Goal: Communication & Community: Share content

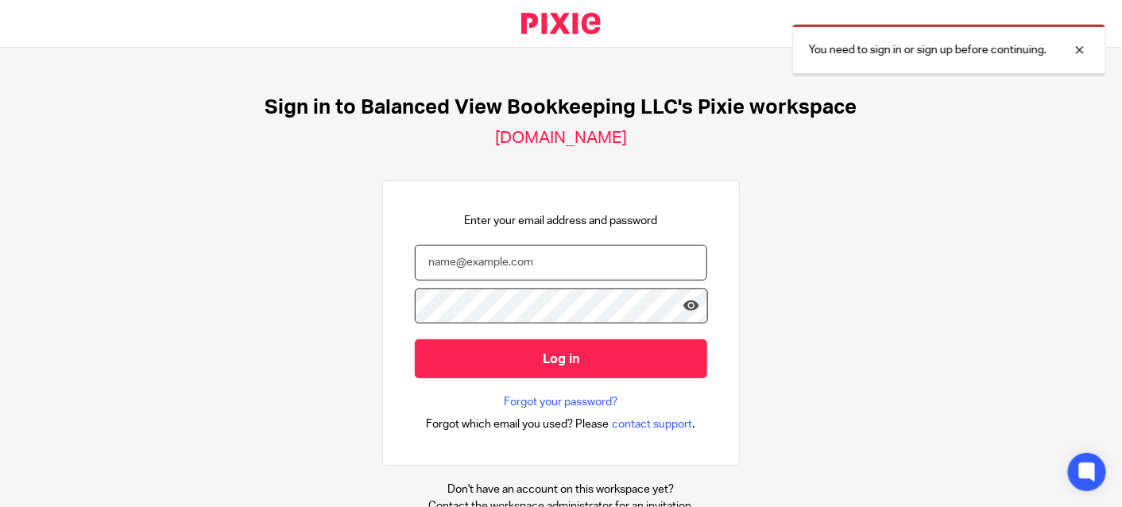
type input "deri.balancedview@gmail.com"
drag, startPoint x: 538, startPoint y: 362, endPoint x: 549, endPoint y: 327, distance: 37.5
click at [537, 359] on input "Log in" at bounding box center [561, 358] width 293 height 39
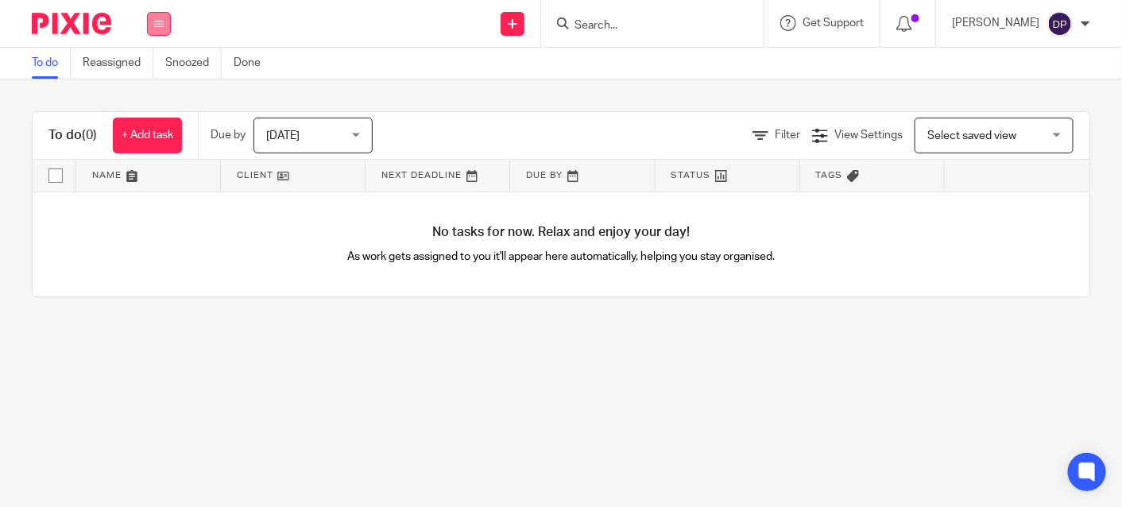
click at [166, 29] on button at bounding box center [159, 24] width 24 height 24
click at [151, 122] on link "Clients" at bounding box center [155, 120] width 35 height 11
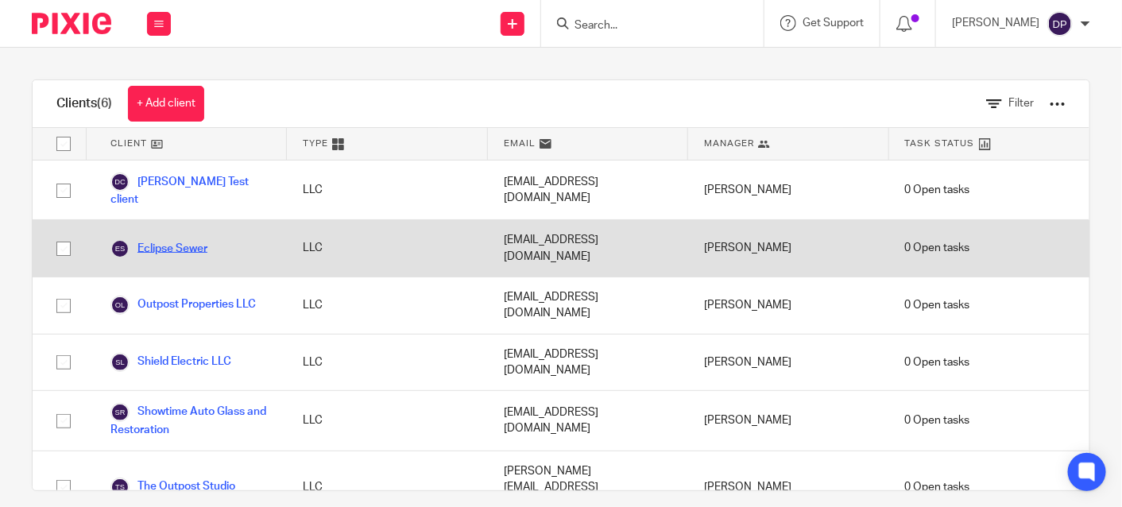
click at [163, 239] on link "Eclipse Sewer" at bounding box center [158, 248] width 97 height 19
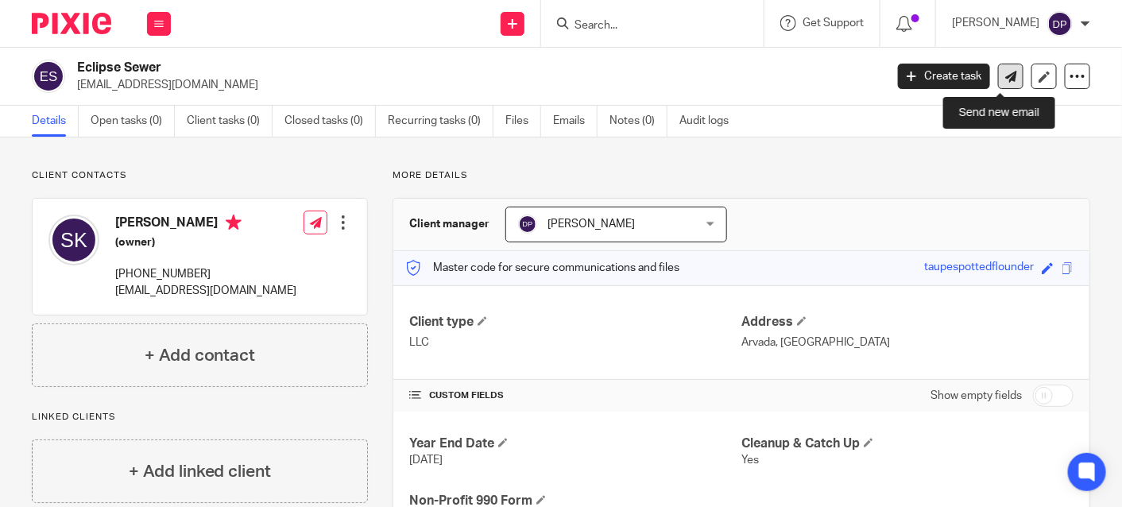
click at [1002, 66] on link at bounding box center [1010, 76] width 25 height 25
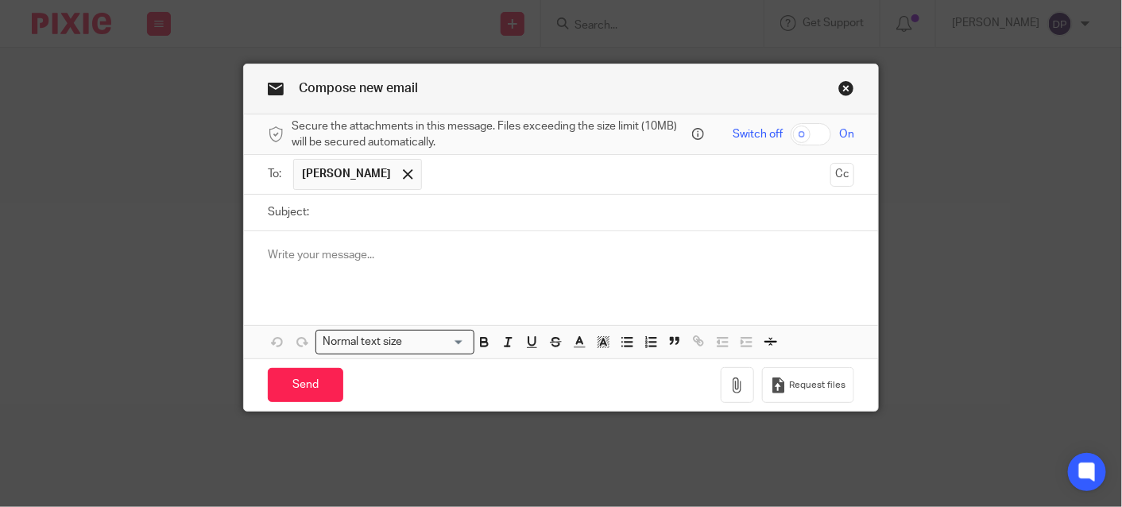
click at [339, 211] on input "Subject:" at bounding box center [585, 213] width 537 height 36
type input "2024 Adjusted Trial Balance"
click at [440, 252] on p at bounding box center [561, 255] width 587 height 16
click at [310, 252] on p "Good MOrning [PERSON_NAME]" at bounding box center [561, 255] width 587 height 16
click at [388, 248] on p "Good Morning [PERSON_NAME]" at bounding box center [561, 255] width 587 height 16
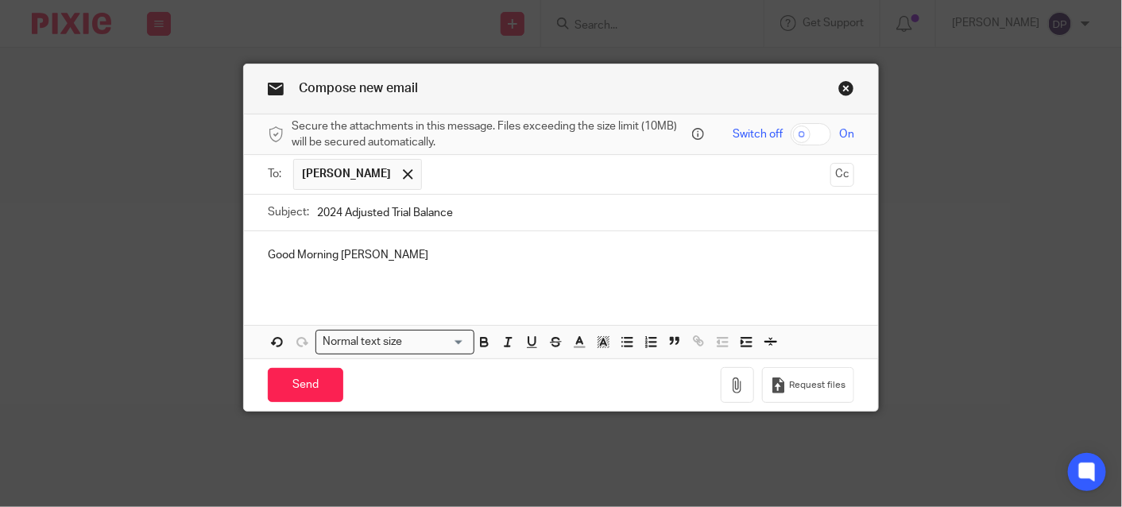
drag, startPoint x: 294, startPoint y: 281, endPoint x: 338, endPoint y: 289, distance: 44.4
click at [300, 282] on div "Good Morning [PERSON_NAME]" at bounding box center [561, 262] width 634 height 62
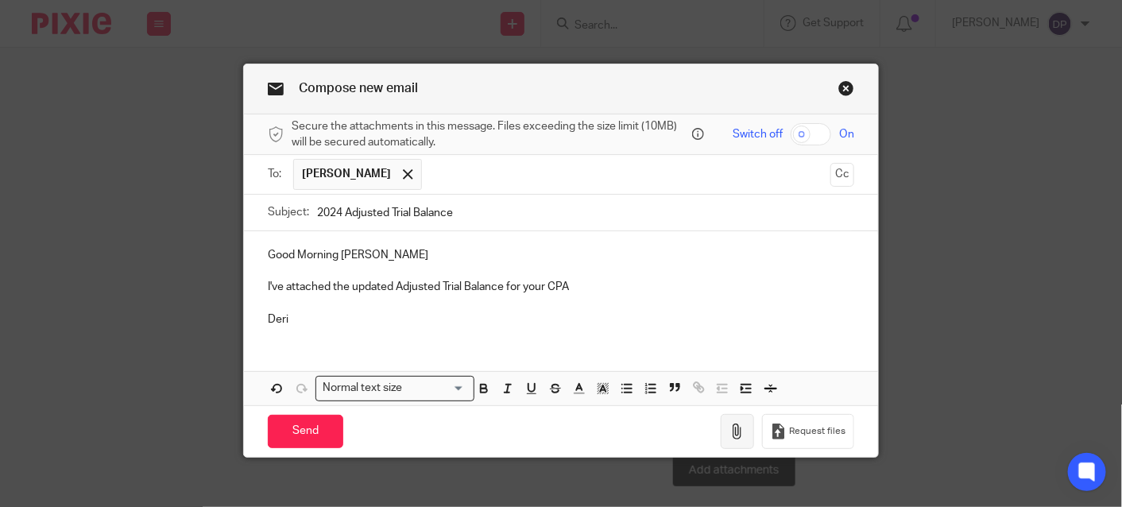
click at [736, 428] on icon "button" at bounding box center [738, 432] width 16 height 16
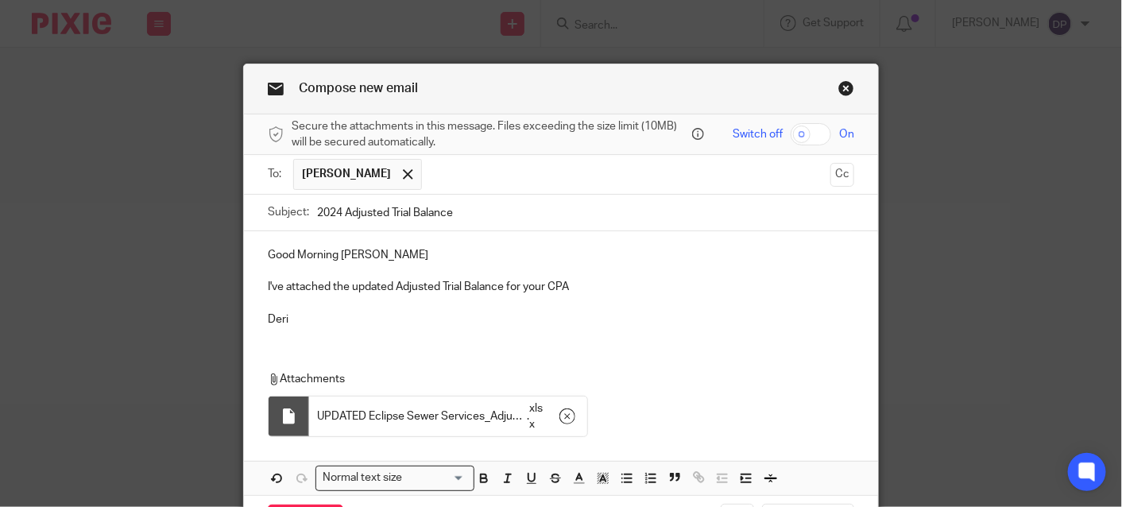
click at [812, 133] on input "checkbox" at bounding box center [811, 134] width 41 height 22
checkbox input "true"
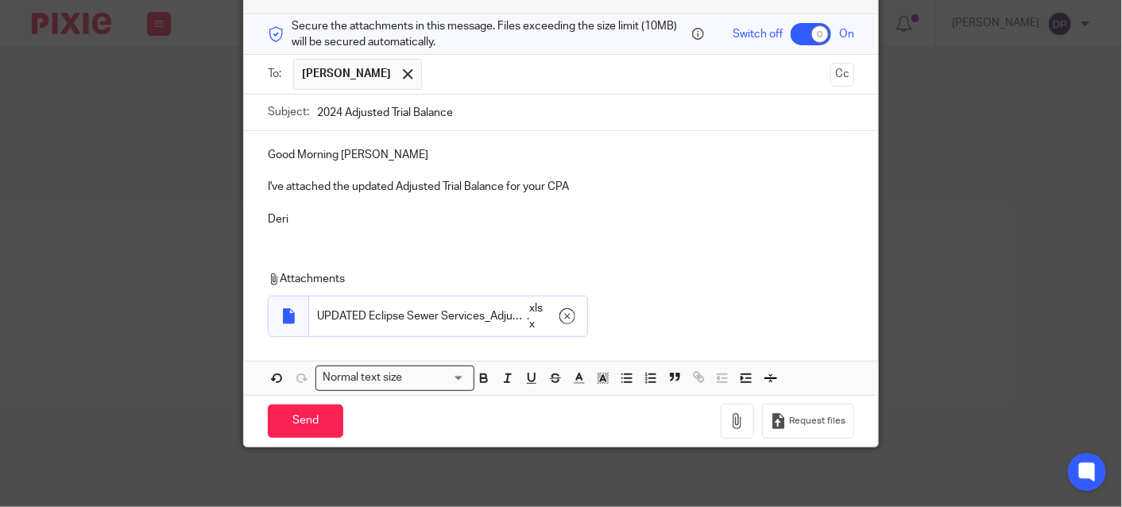
scroll to position [101, 0]
click at [598, 188] on p "I've attached the updated Adjusted Trial Balance for your CPA" at bounding box center [561, 186] width 587 height 16
click at [408, 220] on p "Deri" at bounding box center [561, 219] width 587 height 16
click at [593, 183] on p "I've attached the updated Adjusted Trial Balance for your CPA" at bounding box center [561, 186] width 587 height 16
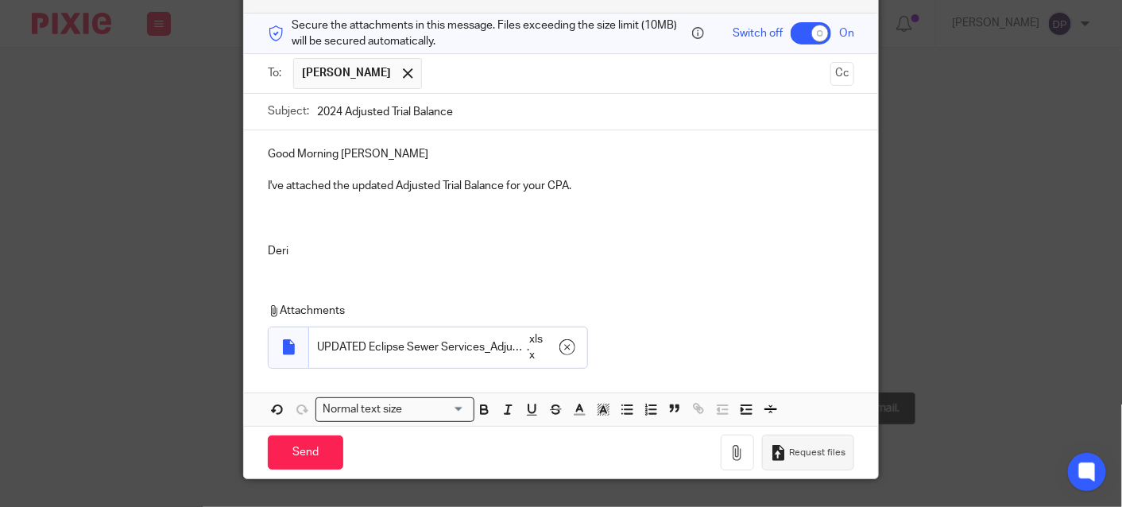
click at [771, 447] on icon "button" at bounding box center [779, 453] width 16 height 16
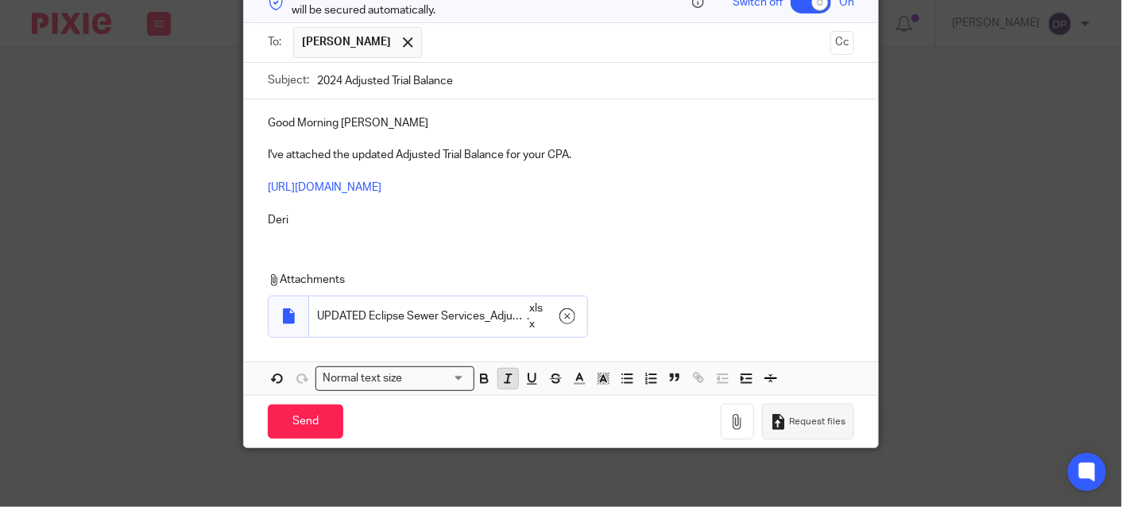
scroll to position [134, 0]
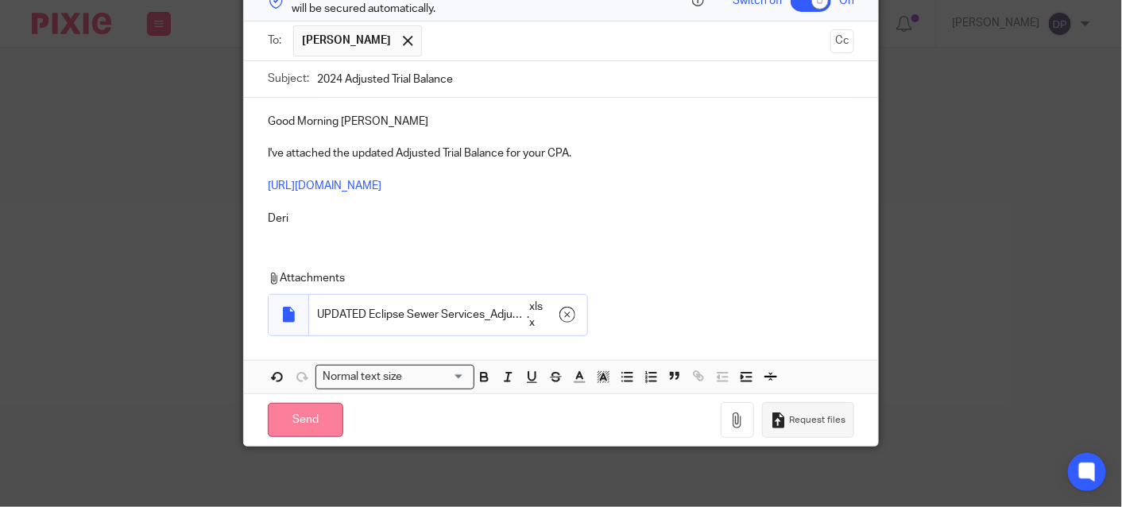
click at [308, 411] on input "Send" at bounding box center [306, 420] width 76 height 34
